Goal: Task Accomplishment & Management: Manage account settings

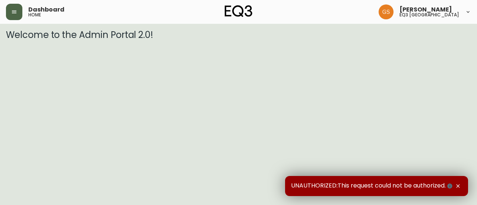
click at [15, 11] on icon "button" at bounding box center [14, 11] width 4 height 3
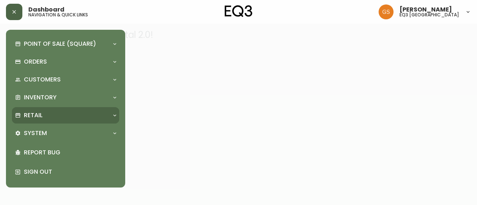
click at [77, 115] on div "Retail" at bounding box center [62, 115] width 94 height 8
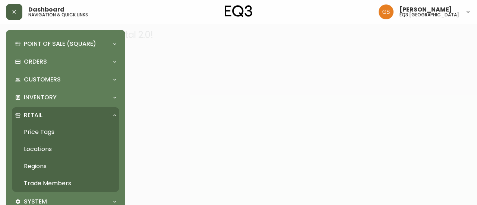
click at [66, 179] on link "Trade Members" at bounding box center [65, 183] width 107 height 17
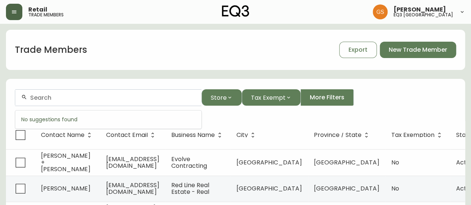
click at [116, 97] on input "text" at bounding box center [112, 97] width 165 height 7
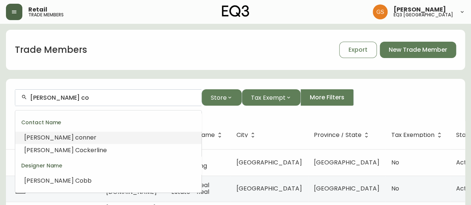
click at [92, 137] on li "heather co nner" at bounding box center [108, 137] width 186 height 13
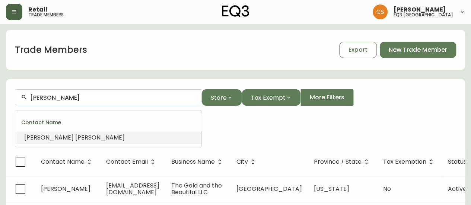
click at [94, 94] on input "[PERSON_NAME]" at bounding box center [112, 97] width 165 height 7
type input "[PERSON_NAME]"
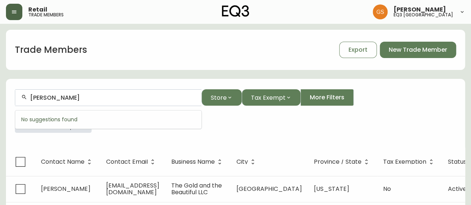
drag, startPoint x: 88, startPoint y: 101, endPoint x: 18, endPoint y: 96, distance: 69.8
click at [18, 96] on div "[PERSON_NAME]" at bounding box center [108, 97] width 186 height 17
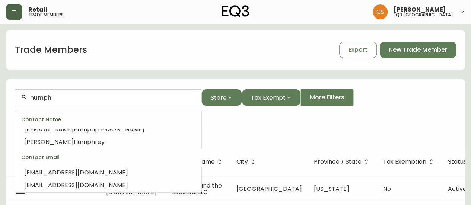
scroll to position [121, 0]
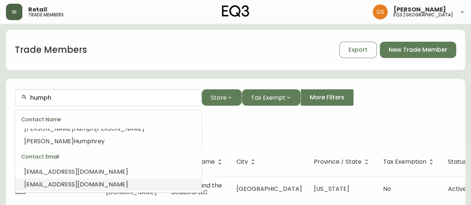
click at [122, 185] on span "[EMAIL_ADDRESS][DOMAIN_NAME]" at bounding box center [76, 184] width 104 height 9
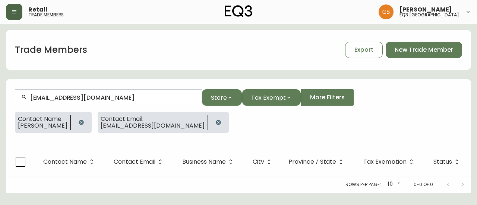
type input "[EMAIL_ADDRESS][DOMAIN_NAME]"
click at [78, 124] on icon "button" at bounding box center [81, 123] width 6 height 6
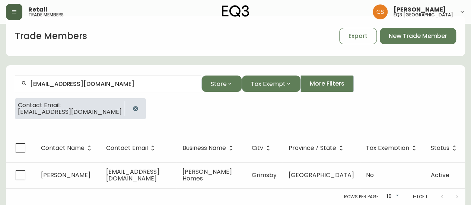
scroll to position [19, 0]
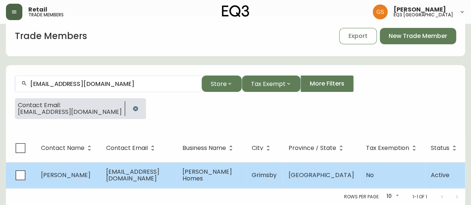
click at [159, 171] on span "[EMAIL_ADDRESS][DOMAIN_NAME]" at bounding box center [132, 175] width 53 height 15
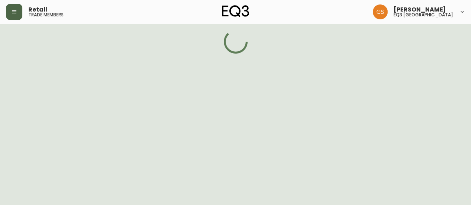
select select "ON"
select select "CA"
select select "CA_EN"
select select "Advertisement"
select select "Home Builder"
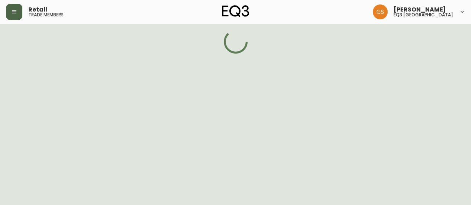
select select "false"
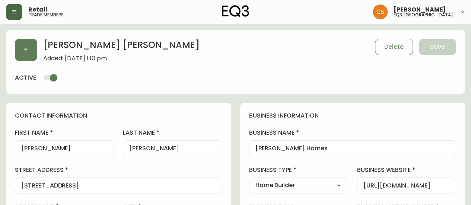
type input "EQ3 [GEOGRAPHIC_DATA]"
select select "cjw10z96q005b6gs00r6w7pwt"
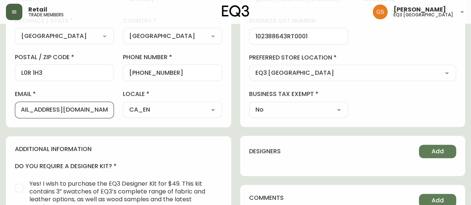
scroll to position [0, 32]
drag, startPoint x: 103, startPoint y: 108, endPoint x: 116, endPoint y: 108, distance: 13.0
click at [116, 108] on div "first name [PERSON_NAME] last name [PERSON_NAME] street address [STREET_ADDRESS…" at bounding box center [118, 11] width 207 height 213
click at [105, 86] on div "first name [PERSON_NAME] last name [PERSON_NAME] street address [STREET_ADDRESS…" at bounding box center [118, 11] width 207 height 213
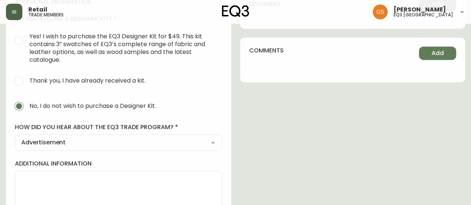
scroll to position [372, 0]
